Goal: Entertainment & Leisure: Consume media (video, audio)

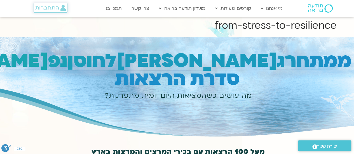
click at [51, 7] on span "התחברות" at bounding box center [47, 8] width 24 height 6
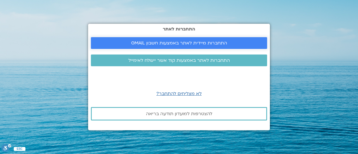
click at [162, 45] on span "התחברות מיידית לאתר באמצעות חשבון GMAIL" at bounding box center [179, 43] width 96 height 5
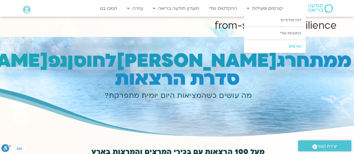
click at [281, 45] on link "קורסים" at bounding box center [275, 46] width 62 height 13
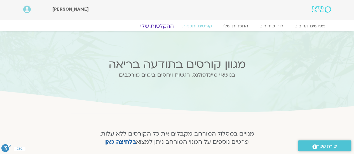
drag, startPoint x: 163, startPoint y: 25, endPoint x: 168, endPoint y: 26, distance: 4.3
click at [168, 26] on link "ההקלטות שלי" at bounding box center [157, 26] width 47 height 7
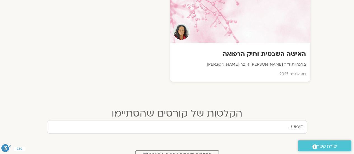
scroll to position [232, 0]
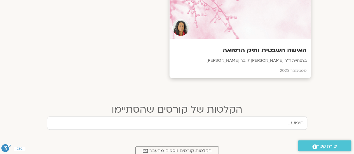
click at [277, 51] on h3 "האישה השבטית ותיק הרפואה" at bounding box center [240, 50] width 133 height 9
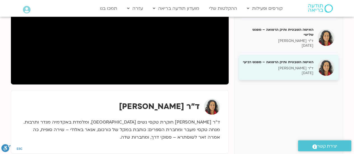
click at [260, 66] on p "ד״ר צילה זן בר צור" at bounding box center [278, 68] width 71 height 5
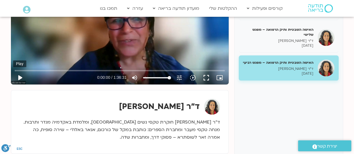
click at [20, 76] on button "play_arrow" at bounding box center [19, 77] width 13 height 13
type input "3.039886"
click at [192, 81] on button "slow_motion_video Playback speed 1x 1x" at bounding box center [192, 77] width 13 height 13
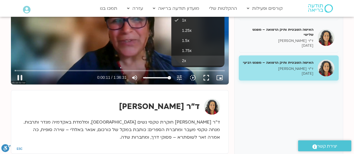
click at [191, 62] on button "2x" at bounding box center [197, 61] width 53 height 10
click at [208, 79] on button "fullscreen" at bounding box center [206, 77] width 13 height 13
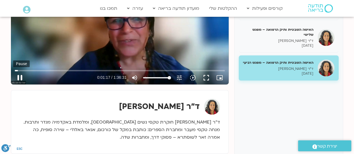
click at [21, 76] on button "pause" at bounding box center [19, 77] width 13 height 13
click at [17, 79] on button "play_arrow" at bounding box center [19, 77] width 13 height 13
click at [19, 79] on button "pause" at bounding box center [19, 77] width 13 height 13
click at [19, 79] on button "play_arrow" at bounding box center [19, 77] width 13 height 13
click at [205, 79] on button "fullscreen" at bounding box center [206, 77] width 13 height 13
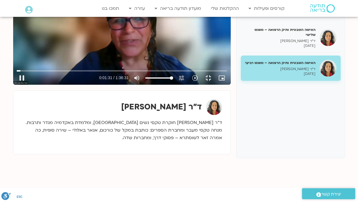
type input "91.84864"
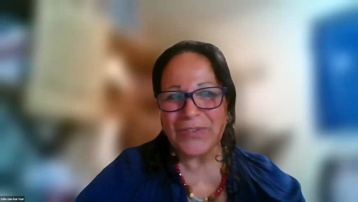
click at [328, 188] on button "fullscreen_exit" at bounding box center [334, 194] width 13 height 13
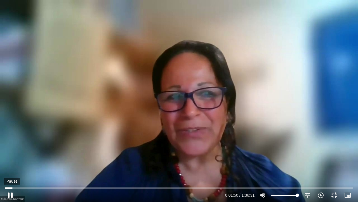
click at [328, 188] on button "fullscreen_exit" at bounding box center [334, 194] width 13 height 13
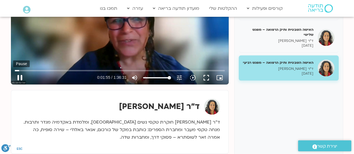
click at [19, 76] on button "pause" at bounding box center [19, 77] width 13 height 13
click at [13, 71] on button "play_arrow" at bounding box center [19, 77] width 13 height 13
click at [207, 81] on button "fullscreen" at bounding box center [206, 77] width 13 height 13
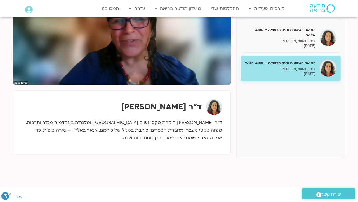
click at [202, 71] on button "fullscreen_exit" at bounding box center [208, 77] width 13 height 13
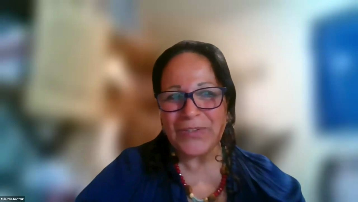
click at [328, 188] on button "fullscreen_exit" at bounding box center [334, 194] width 13 height 13
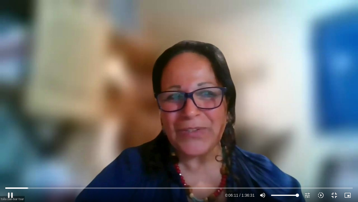
click at [38, 134] on div "Skip Ad 4:14 pause 0:06:11 / 1:36:31 volume_up Mute tune Resolution Auto 720p s…" at bounding box center [179, 101] width 358 height 202
click at [11, 198] on button "play_arrow" at bounding box center [10, 194] width 13 height 13
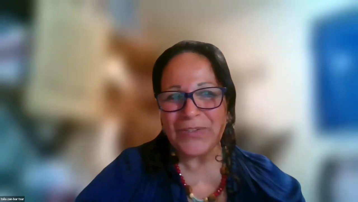
click at [11, 198] on button "pause" at bounding box center [10, 194] width 13 height 13
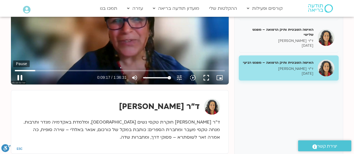
click at [23, 77] on button "pause" at bounding box center [19, 77] width 13 height 13
click at [21, 77] on button "play_arrow" at bounding box center [19, 77] width 13 height 13
click at [85, 43] on div "Skip Ad 26:04 pause 0:09:22 / 1:36:31 volume_up Mute tune Resolution Auto 720p …" at bounding box center [120, 23] width 218 height 123
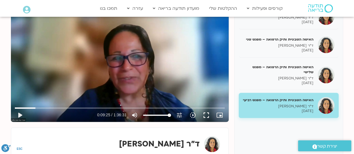
scroll to position [94, 0]
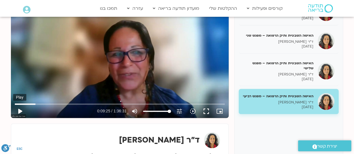
click at [21, 112] on button "play_arrow" at bounding box center [19, 111] width 13 height 13
click at [34, 104] on input "Seek" at bounding box center [120, 103] width 210 height 3
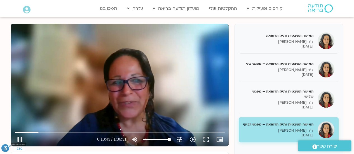
scroll to position [66, 0]
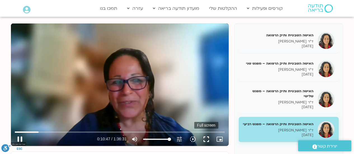
click at [206, 139] on button "fullscreen" at bounding box center [206, 139] width 13 height 13
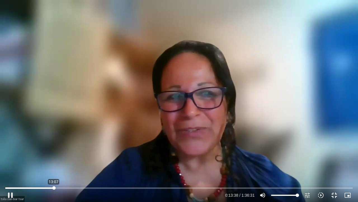
click at [54, 188] on input "Seek" at bounding box center [179, 187] width 348 height 3
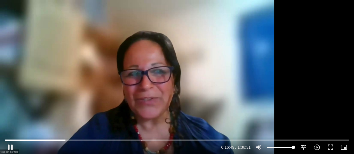
scroll to position [112, 0]
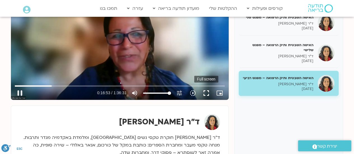
click at [209, 94] on button "fullscreen" at bounding box center [206, 93] width 13 height 13
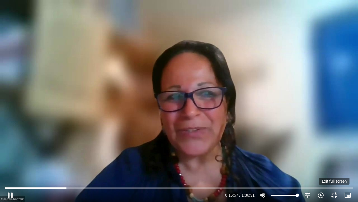
click at [336, 198] on button "fullscreen_exit" at bounding box center [334, 194] width 13 height 13
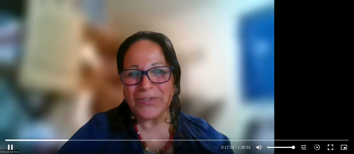
scroll to position [64, 0]
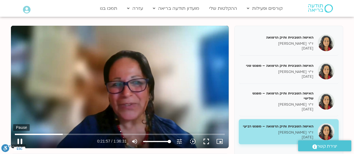
click at [24, 141] on button "pause" at bounding box center [19, 141] width 13 height 13
click at [60, 135] on input "Seek" at bounding box center [120, 134] width 210 height 3
click at [18, 142] on button "play_arrow" at bounding box center [19, 141] width 13 height 13
click at [63, 134] on input "Seek" at bounding box center [120, 134] width 210 height 3
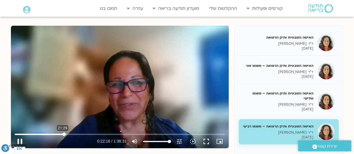
click at [62, 134] on input "Seek" at bounding box center [120, 134] width 210 height 3
click at [73, 134] on input "Seek" at bounding box center [120, 134] width 210 height 3
click at [20, 144] on button "pause" at bounding box center [19, 141] width 13 height 13
click at [21, 142] on button "play_arrow" at bounding box center [19, 141] width 13 height 13
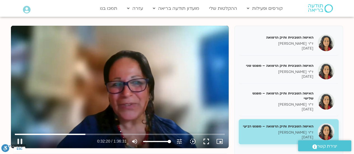
click at [40, 103] on div "Skip Ad 5:32 pause 0:32:20 / 1:36:31 volume_up Mute tune Resolution Auto 720p s…" at bounding box center [120, 87] width 218 height 123
click at [40, 103] on div "Skip Ad 5:32 play_arrow 0:32:20 / 1:36:31 volume_up Mute tune Resolution Auto 7…" at bounding box center [120, 87] width 218 height 123
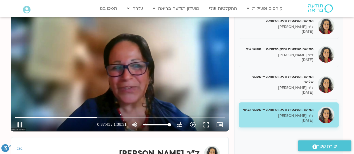
scroll to position [79, 0]
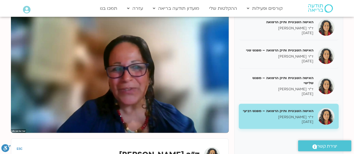
drag, startPoint x: 271, startPoint y: 90, endPoint x: 122, endPoint y: 71, distance: 149.8
click at [122, 71] on div "Skip Ad 1:15:44 pause 0:37:42 / 1:36:31 volume_up Mute tune Resolution Auto 720…" at bounding box center [120, 71] width 218 height 123
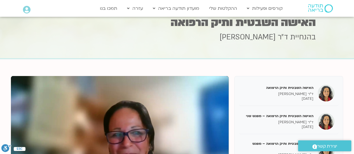
scroll to position [0, 0]
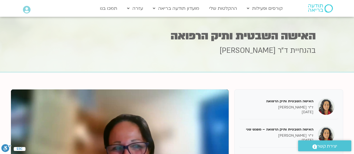
click at [149, 57] on div "בהנחיית ד״ר צילה זן בר צור" at bounding box center [177, 59] width 277 height 26
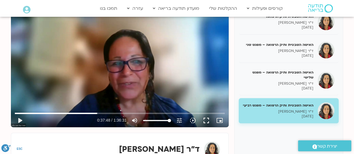
scroll to position [85, 0]
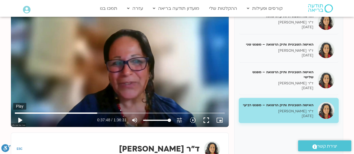
click at [17, 121] on button "play_arrow" at bounding box center [19, 120] width 13 height 13
click at [22, 121] on button "pause" at bounding box center [19, 120] width 13 height 13
click at [18, 122] on button "play_arrow" at bounding box center [19, 120] width 13 height 13
click at [18, 121] on button "pause" at bounding box center [19, 120] width 13 height 13
click at [18, 121] on button "play_arrow" at bounding box center [19, 120] width 13 height 13
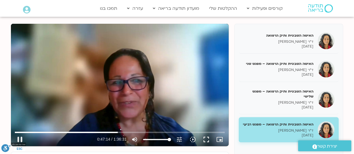
scroll to position [64, 0]
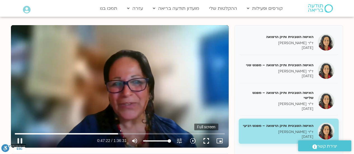
click at [207, 141] on button "fullscreen" at bounding box center [206, 140] width 13 height 13
click at [134, 132] on input "Seek" at bounding box center [120, 133] width 210 height 3
click at [146, 133] on input "Seek" at bounding box center [120, 133] width 210 height 3
click at [20, 141] on button "pause" at bounding box center [19, 140] width 13 height 13
click at [21, 141] on button "play_arrow" at bounding box center [19, 140] width 13 height 13
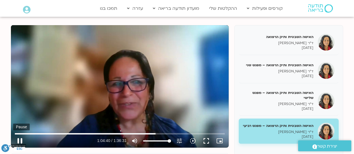
click at [19, 141] on button "pause" at bounding box center [19, 140] width 13 height 13
click at [20, 140] on button "play_arrow" at bounding box center [19, 140] width 13 height 13
click at [21, 141] on button "pause" at bounding box center [19, 140] width 13 height 13
click at [21, 143] on button "play_arrow" at bounding box center [19, 140] width 13 height 13
click at [22, 143] on button "pause" at bounding box center [19, 140] width 13 height 13
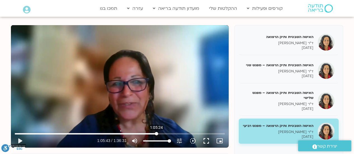
click at [156, 134] on input "Seek" at bounding box center [120, 133] width 210 height 3
click at [19, 140] on button "play_arrow" at bounding box center [19, 140] width 13 height 13
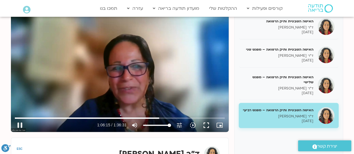
scroll to position [81, 0]
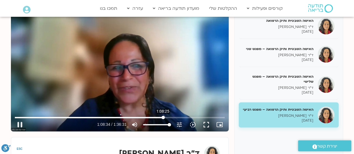
click at [163, 117] on input "Seek" at bounding box center [120, 117] width 210 height 3
click at [162, 117] on input "Seek" at bounding box center [120, 117] width 210 height 3
click at [163, 117] on input "Seek" at bounding box center [120, 117] width 210 height 3
click at [162, 117] on input "Seek" at bounding box center [120, 117] width 210 height 3
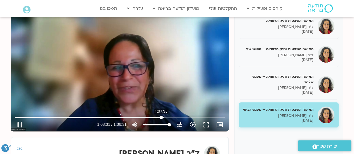
click at [161, 117] on input "Seek" at bounding box center [120, 117] width 210 height 3
click at [180, 117] on input "Seek" at bounding box center [120, 117] width 210 height 3
click at [19, 125] on button "pause" at bounding box center [19, 124] width 13 height 13
click at [20, 126] on button "play_arrow" at bounding box center [19, 124] width 13 height 13
click at [196, 117] on input "Seek" at bounding box center [120, 117] width 210 height 3
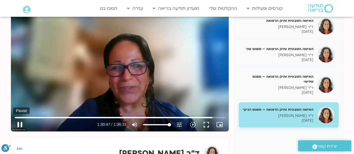
click at [21, 125] on button "pause" at bounding box center [19, 124] width 13 height 13
click at [21, 125] on button "play_arrow" at bounding box center [19, 124] width 13 height 13
click at [21, 123] on button "pause" at bounding box center [19, 124] width 13 height 13
click at [18, 123] on button "play_arrow" at bounding box center [19, 124] width 13 height 13
click at [17, 125] on button "pause" at bounding box center [19, 124] width 13 height 13
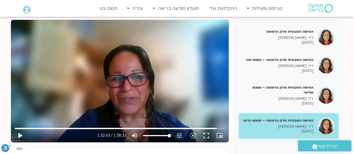
scroll to position [71, 0]
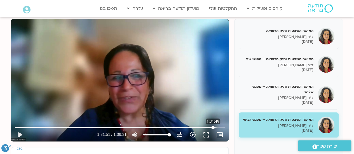
click at [213, 127] on input "Seek" at bounding box center [120, 127] width 210 height 3
click at [22, 135] on button "play_arrow" at bounding box center [19, 134] width 13 height 13
click at [21, 132] on button "pause" at bounding box center [19, 134] width 13 height 13
click at [216, 128] on input "Seek" at bounding box center [120, 127] width 210 height 3
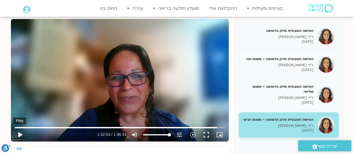
click at [24, 134] on button "play_arrow" at bounding box center [19, 134] width 13 height 13
click at [215, 127] on input "Seek" at bounding box center [120, 127] width 210 height 3
click at [214, 127] on input "Seek" at bounding box center [120, 127] width 210 height 3
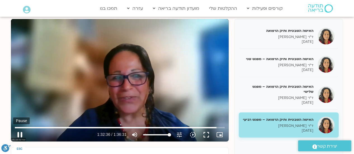
click at [21, 135] on button "pause" at bounding box center [19, 134] width 13 height 13
click at [20, 135] on button "play_arrow" at bounding box center [19, 134] width 13 height 13
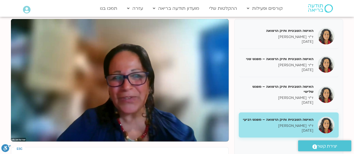
click at [20, 135] on button "pause" at bounding box center [19, 134] width 13 height 13
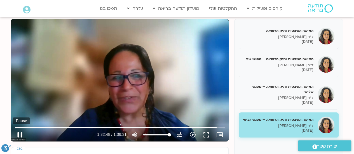
click at [20, 137] on button "pause" at bounding box center [19, 134] width 13 height 13
click at [18, 135] on button "play_arrow" at bounding box center [19, 134] width 13 height 13
click at [22, 135] on button "pause" at bounding box center [19, 134] width 13 height 13
click at [20, 134] on button "play_arrow" at bounding box center [19, 134] width 13 height 13
click at [20, 134] on button "pause" at bounding box center [19, 134] width 13 height 13
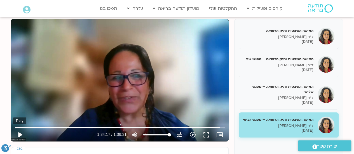
click at [21, 134] on button "play_arrow" at bounding box center [19, 134] width 13 height 13
click at [21, 135] on button "pause" at bounding box center [19, 134] width 13 height 13
click at [22, 136] on button "play_arrow" at bounding box center [19, 134] width 13 height 13
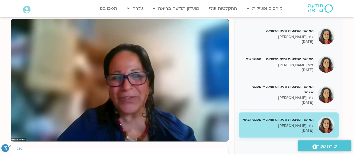
type input "5791.513333"
